Goal: Find specific page/section

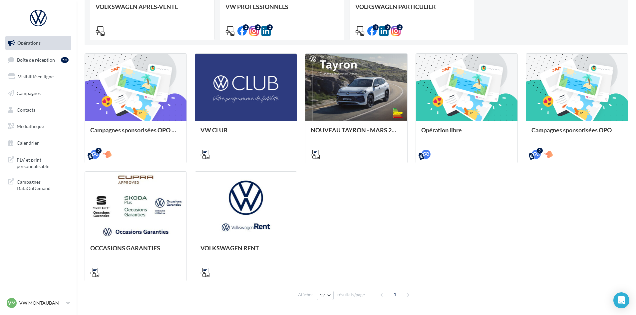
scroll to position [150, 0]
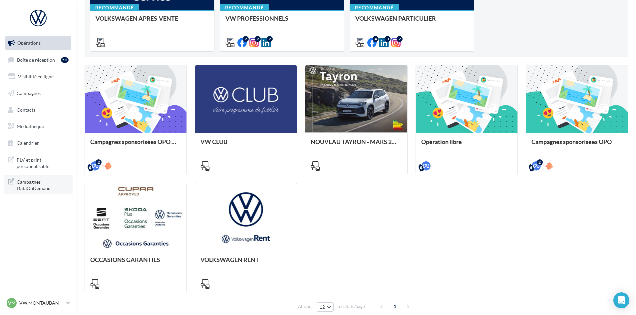
click at [31, 186] on span "Campagnes DataOnDemand" at bounding box center [43, 184] width 52 height 14
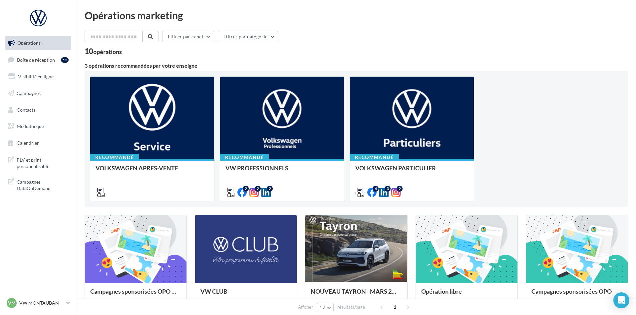
scroll to position [0, 0]
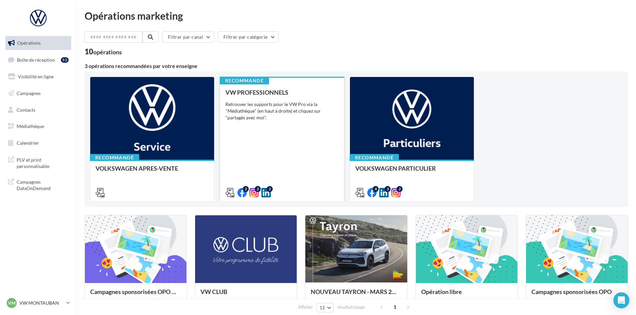
click at [273, 115] on div "Retrouver les supports pour le VW Pro via la "Médiathèque" (en haut à droite) e…" at bounding box center [281, 111] width 113 height 20
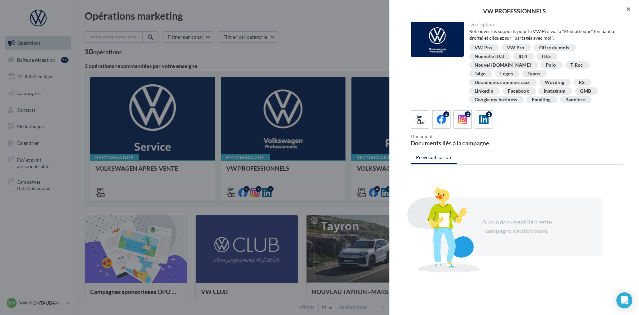
click at [628, 9] on button "button" at bounding box center [626, 10] width 27 height 20
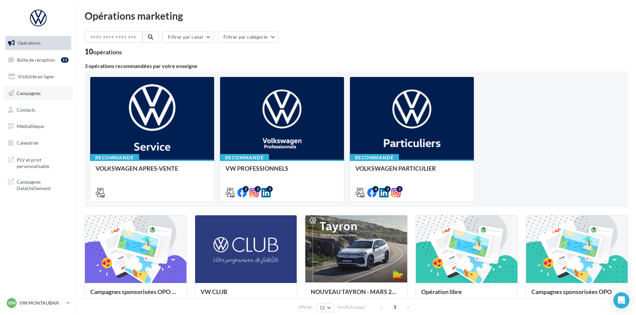
click at [45, 91] on link "Campagnes" at bounding box center [38, 93] width 69 height 14
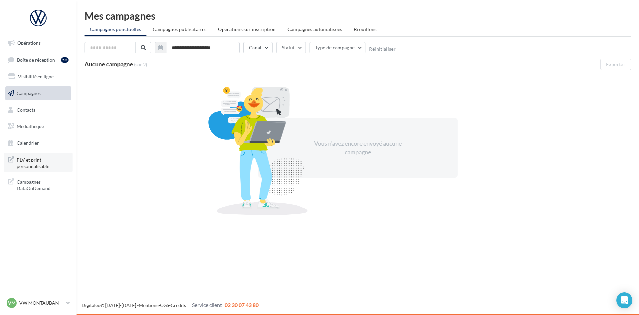
click at [21, 165] on span "PLV et print personnalisable" at bounding box center [43, 162] width 52 height 14
